Goal: Information Seeking & Learning: Learn about a topic

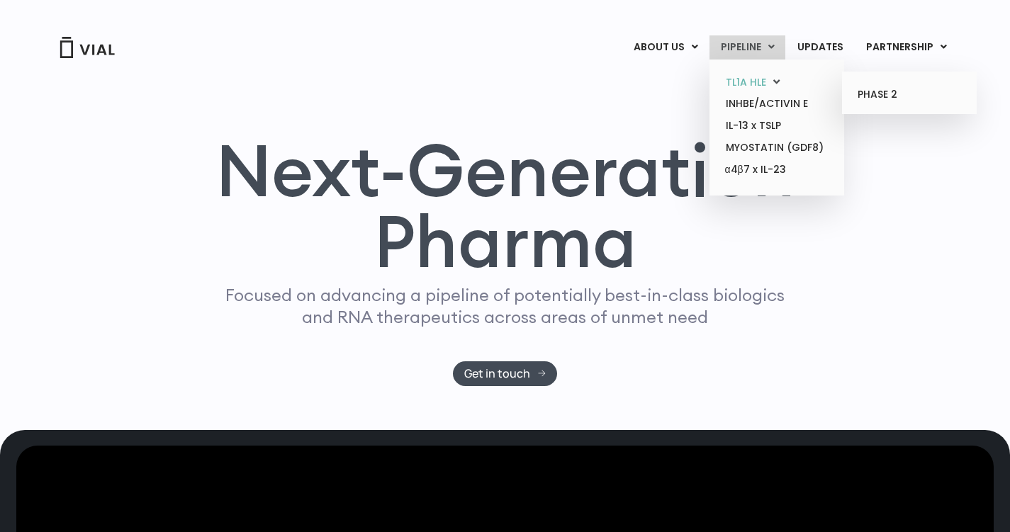
click at [760, 83] on link "TL1A HLE" at bounding box center [776, 83] width 124 height 22
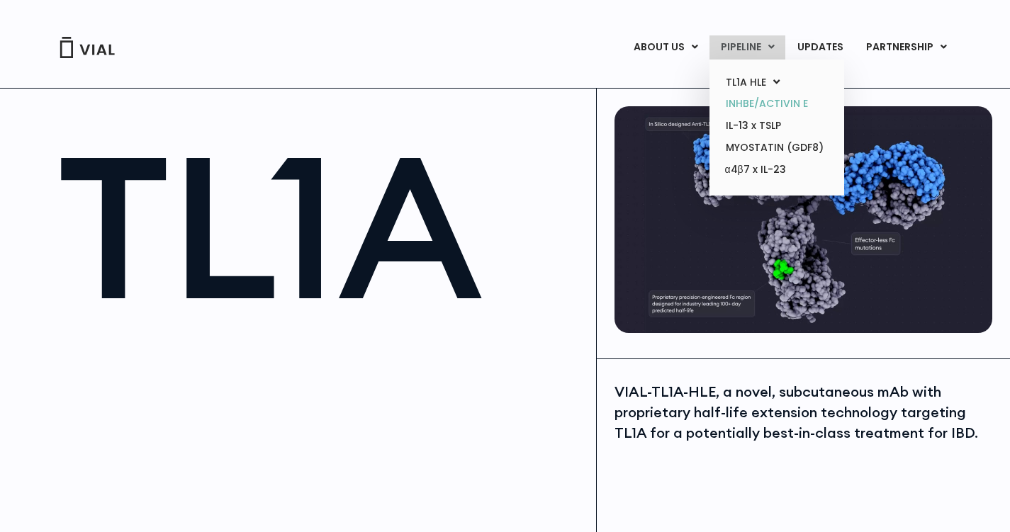
click at [758, 113] on link "INHBE/ACTIVIN E" at bounding box center [776, 104] width 124 height 22
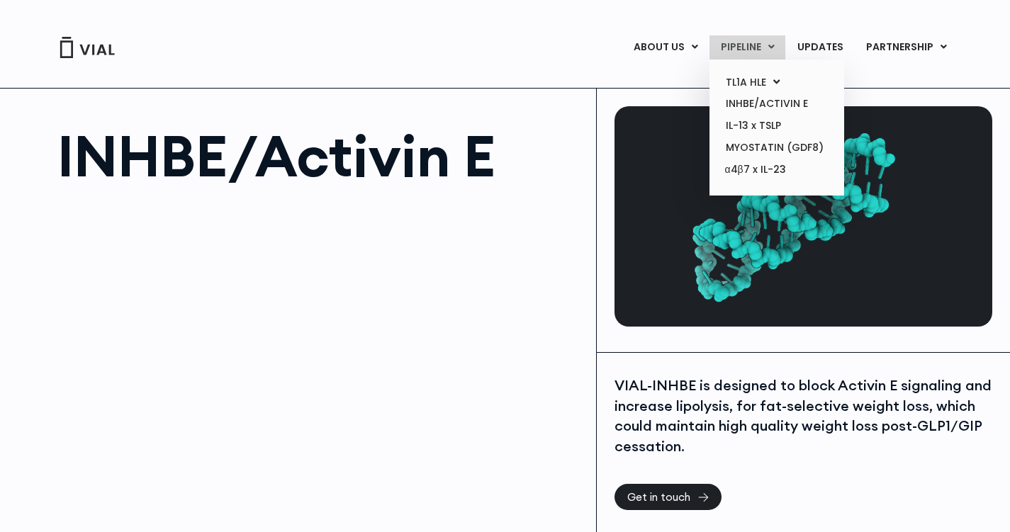
click at [756, 48] on link "PIPELINE" at bounding box center [747, 47] width 76 height 24
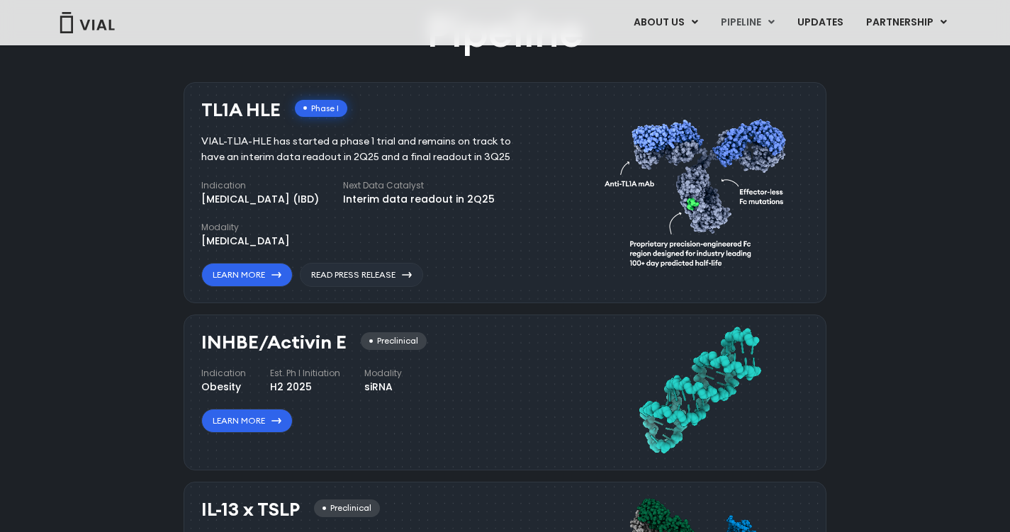
scroll to position [913, 0]
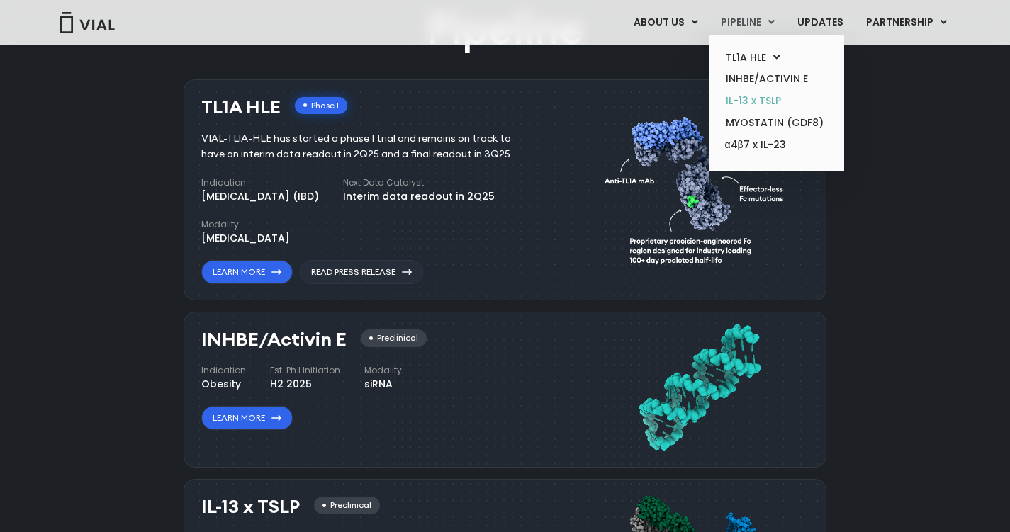
click at [748, 104] on link "IL-13 x TSLP" at bounding box center [776, 101] width 124 height 22
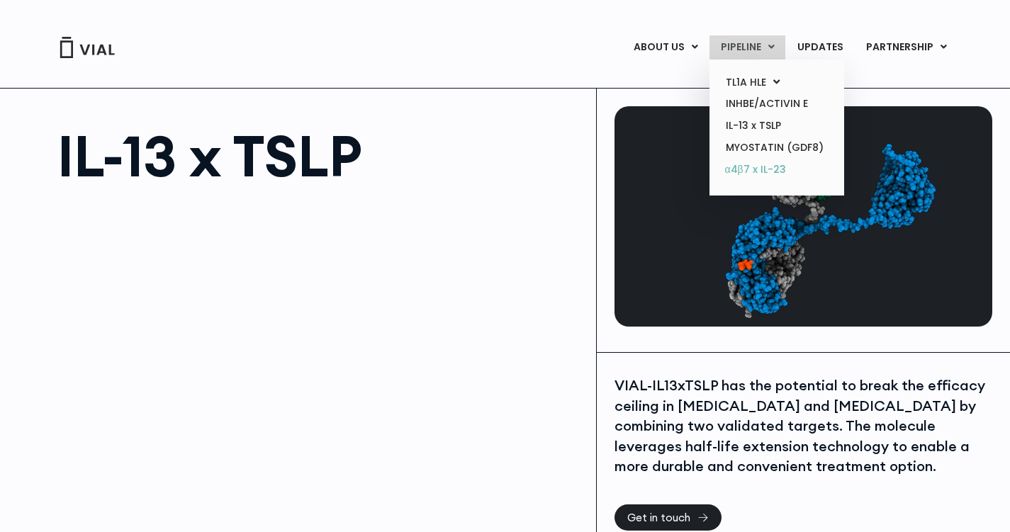
click at [772, 159] on link "α4β7 x IL-23" at bounding box center [776, 170] width 124 height 23
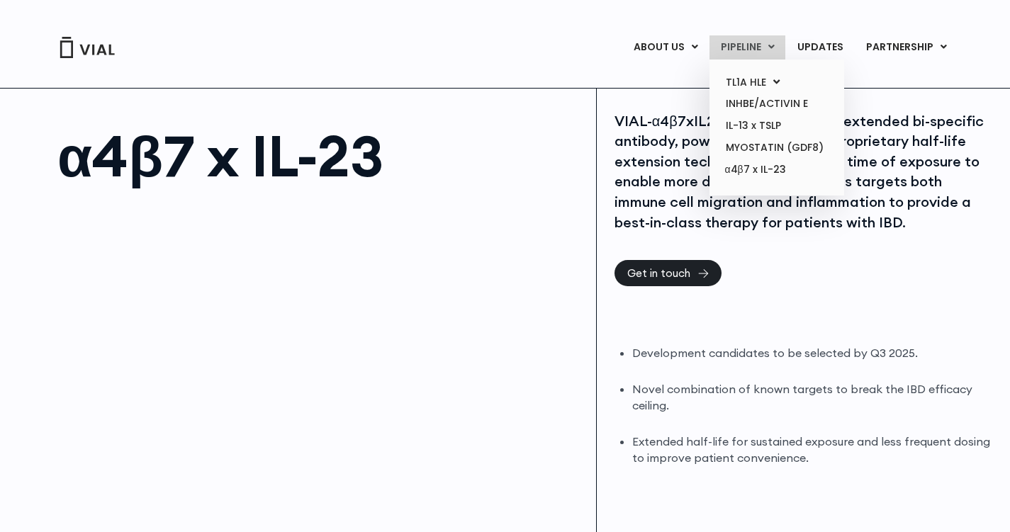
click at [764, 50] on link "PIPELINE" at bounding box center [747, 47] width 76 height 24
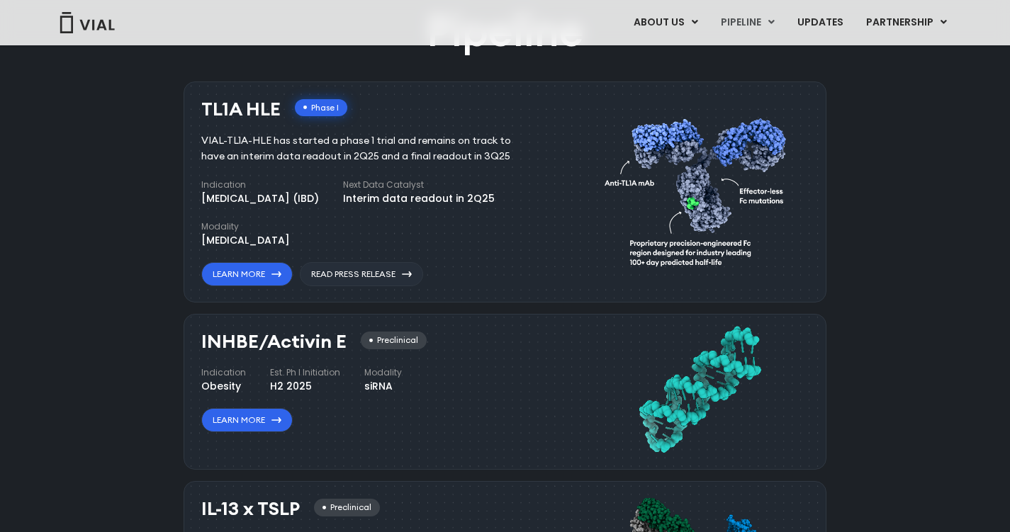
scroll to position [913, 0]
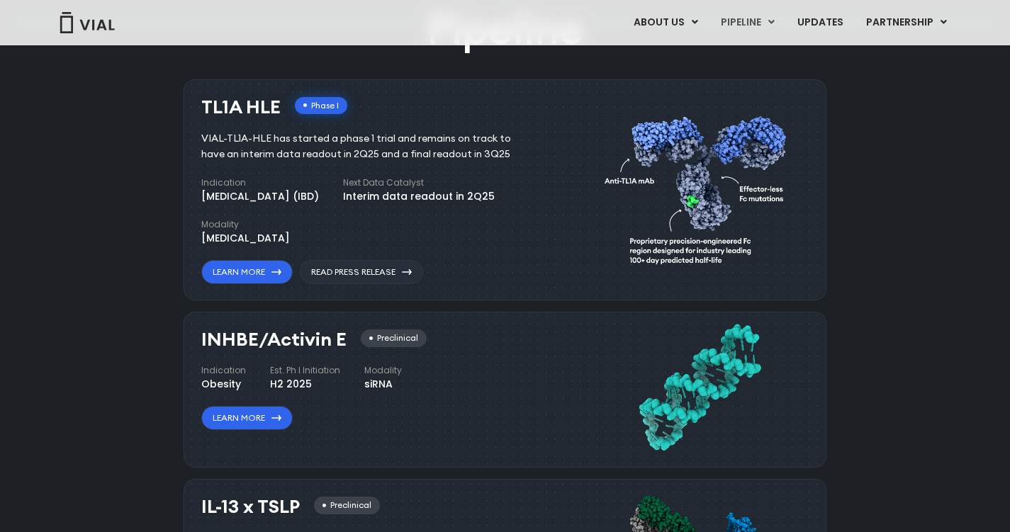
click at [766, 126] on link "MYOSTATIN (GDF8)" at bounding box center [776, 123] width 124 height 22
